Goal: Task Accomplishment & Management: Use online tool/utility

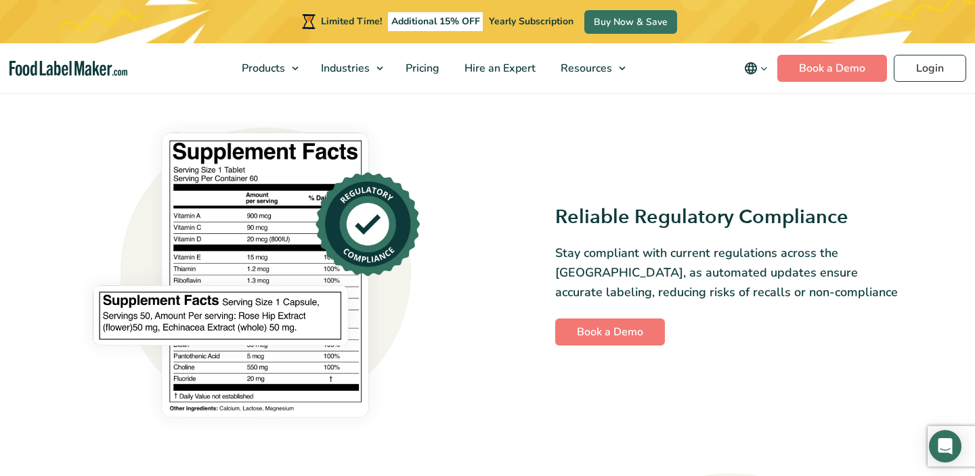
scroll to position [892, 0]
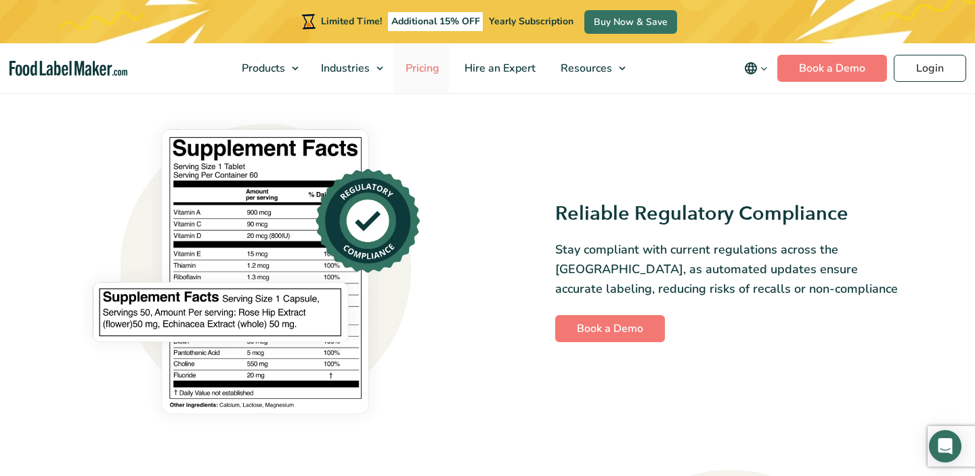
click at [431, 73] on span "Pricing" at bounding box center [420, 68] width 39 height 15
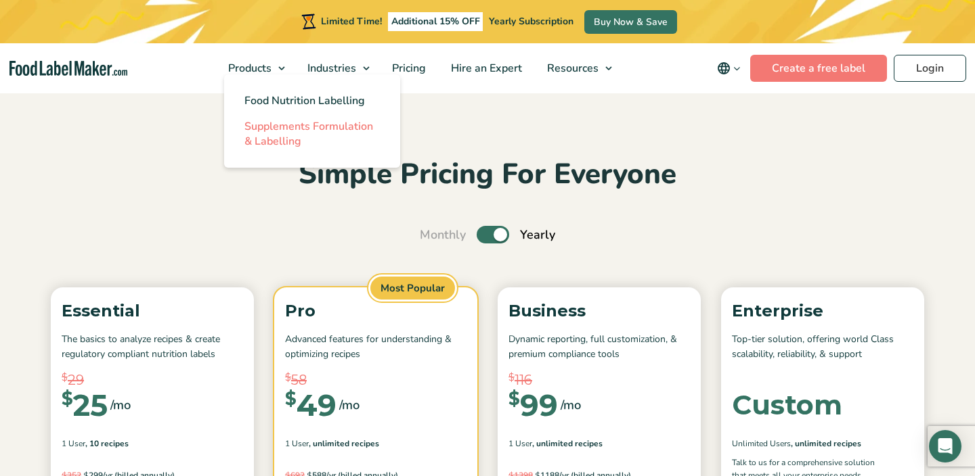
click at [282, 131] on span "Supplements Formulation & Labelling" at bounding box center [308, 134] width 129 height 30
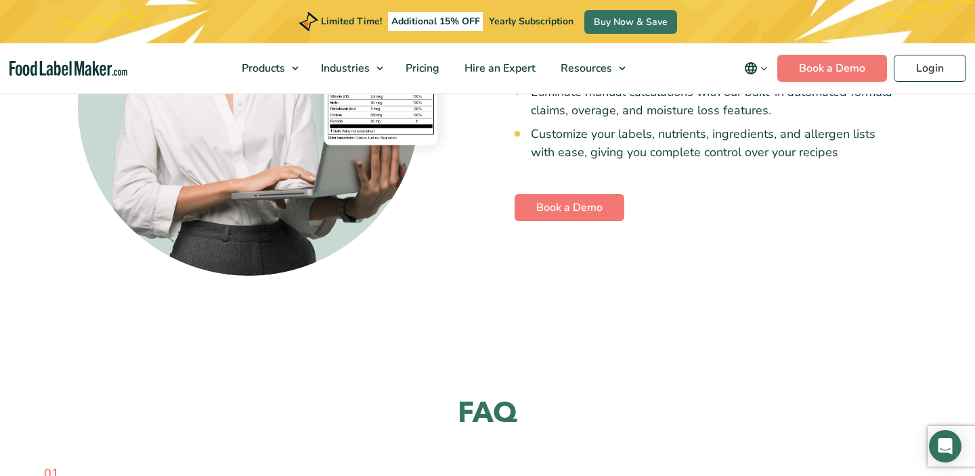
scroll to position [3180, 0]
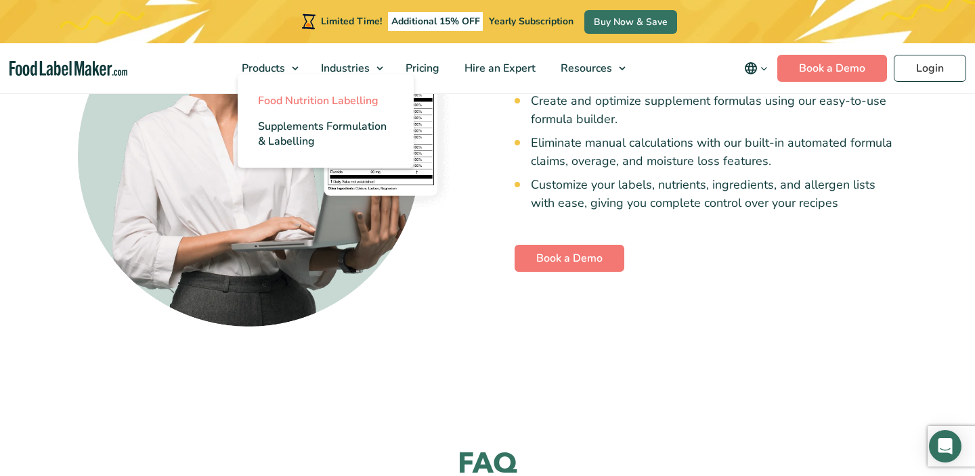
click at [297, 93] on span "Food Nutrition Labelling" at bounding box center [318, 100] width 120 height 15
